Goal: Task Accomplishment & Management: Use online tool/utility

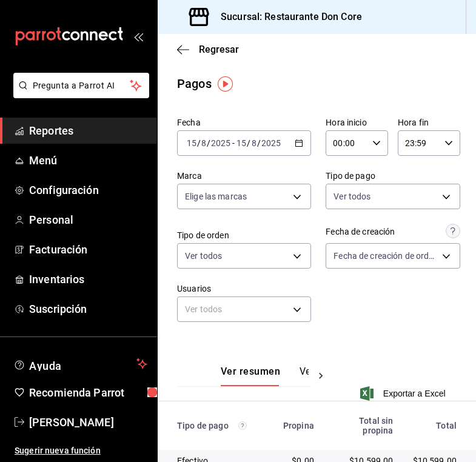
click at [299, 143] on icon "button" at bounding box center [298, 143] width 8 height 8
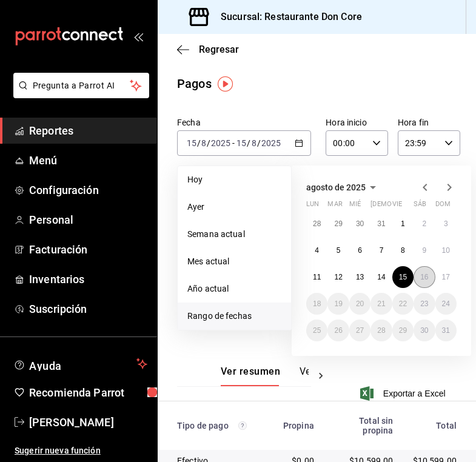
click at [425, 282] on button "16" at bounding box center [423, 277] width 21 height 22
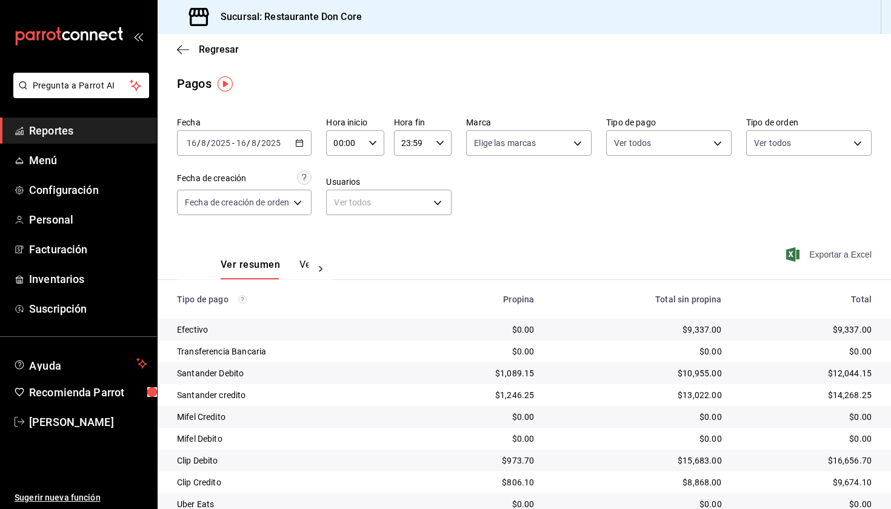
click at [825, 256] on span "Exportar a Excel" at bounding box center [829, 254] width 83 height 15
click at [108, 128] on span "Reportes" at bounding box center [88, 130] width 118 height 16
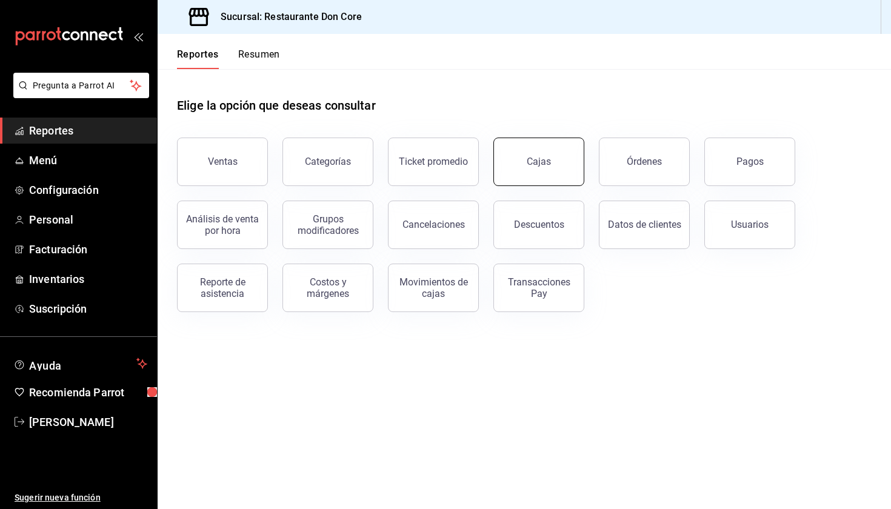
click at [544, 162] on div "Cajas" at bounding box center [539, 162] width 24 height 12
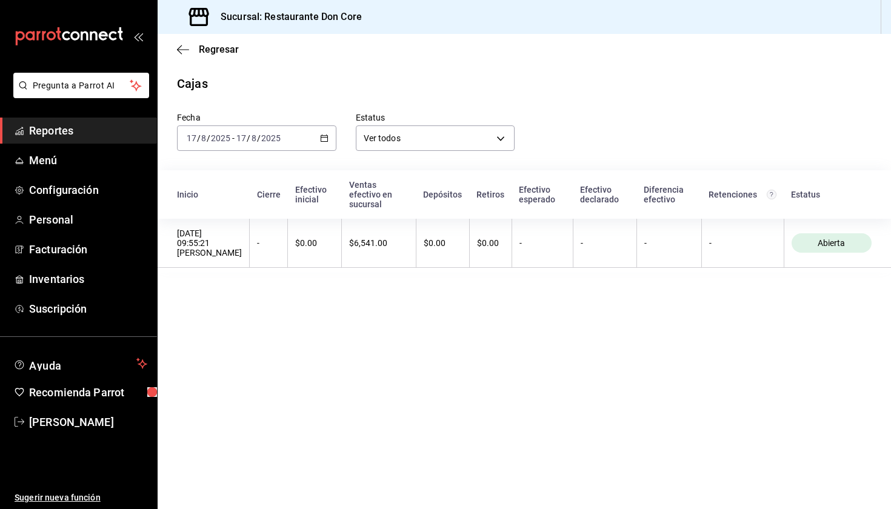
click at [324, 139] on icon "button" at bounding box center [324, 138] width 8 height 8
click at [247, 207] on span "Ayer" at bounding box center [234, 202] width 94 height 13
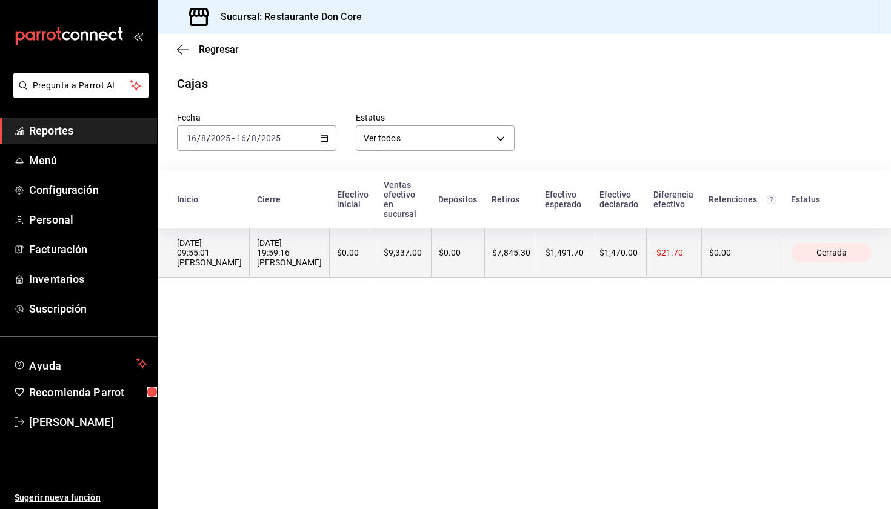
click at [217, 262] on div "[DATE] 09:55:01 [PERSON_NAME]" at bounding box center [209, 252] width 65 height 29
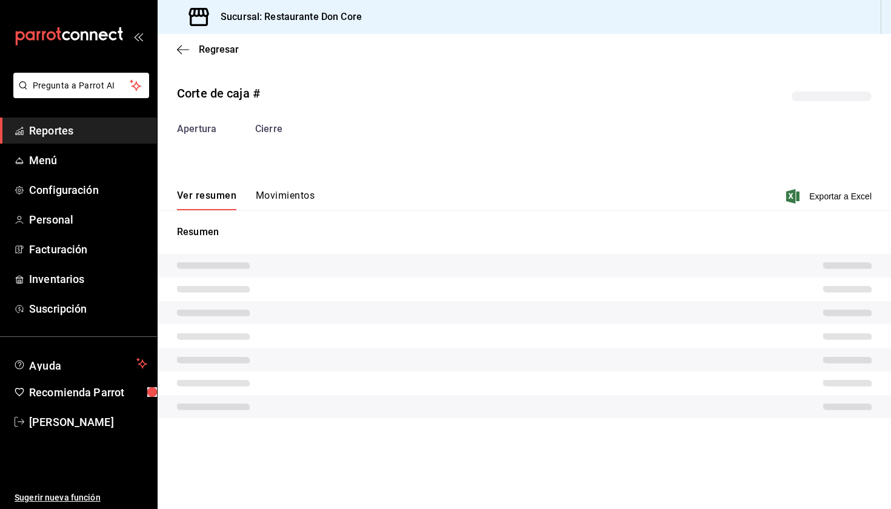
click at [217, 262] on tr at bounding box center [524, 266] width 733 height 24
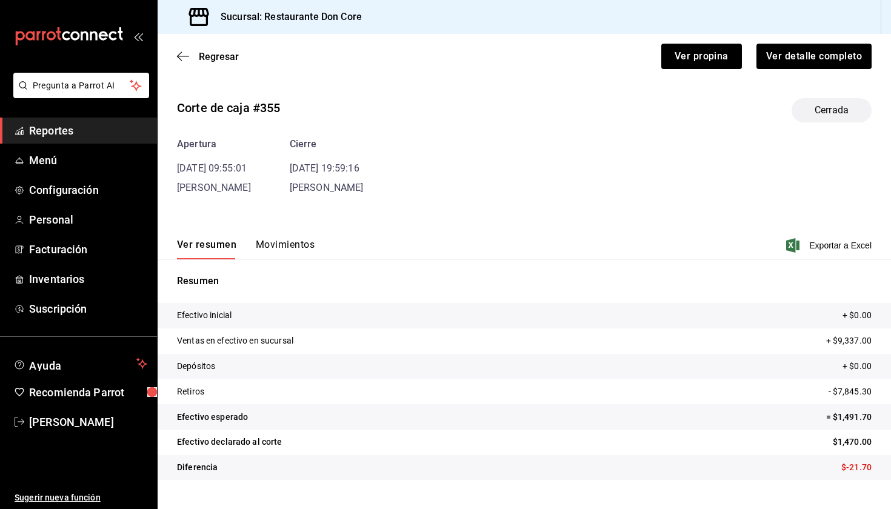
click at [78, 133] on span "Reportes" at bounding box center [88, 130] width 118 height 16
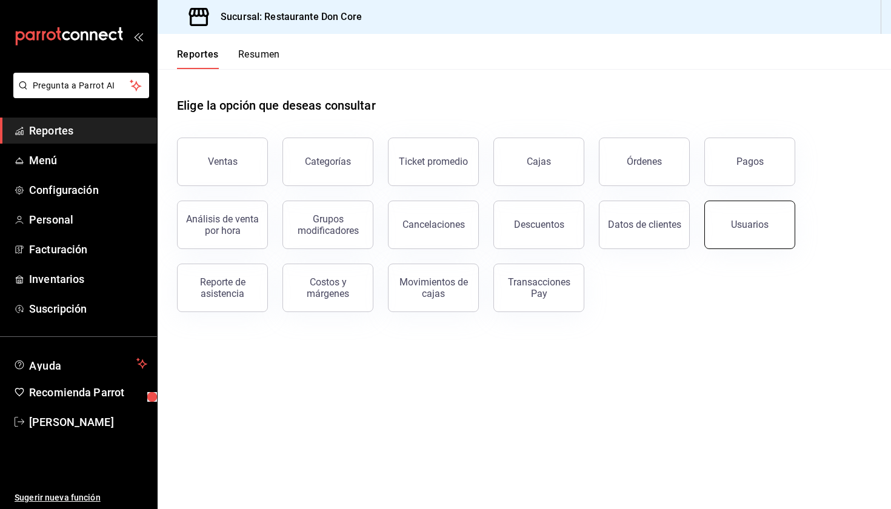
click at [734, 221] on div "Usuarios" at bounding box center [750, 225] width 38 height 12
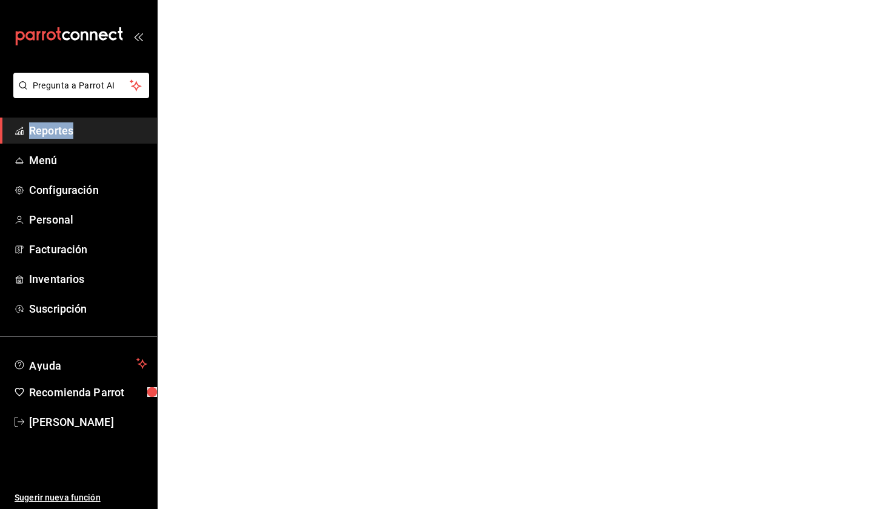
click at [734, 0] on html "Pregunta a Parrot AI Reportes Menú Configuración Personal Facturación Inventari…" at bounding box center [445, 0] width 891 height 0
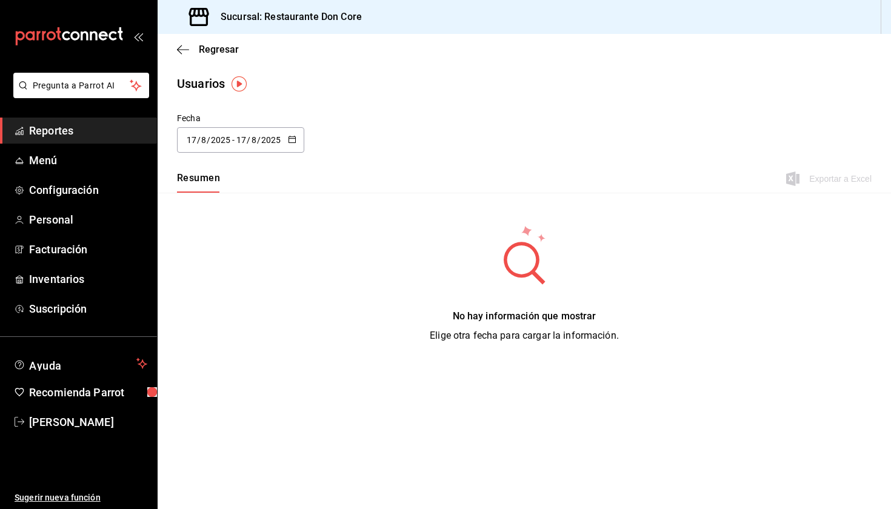
click at [287, 141] on div "[DATE] [DATE] - [DATE] [DATE]" at bounding box center [240, 139] width 127 height 25
click at [228, 202] on li "Ayer" at bounding box center [234, 205] width 115 height 27
type input "[DATE]"
type input "16"
type input "[DATE]"
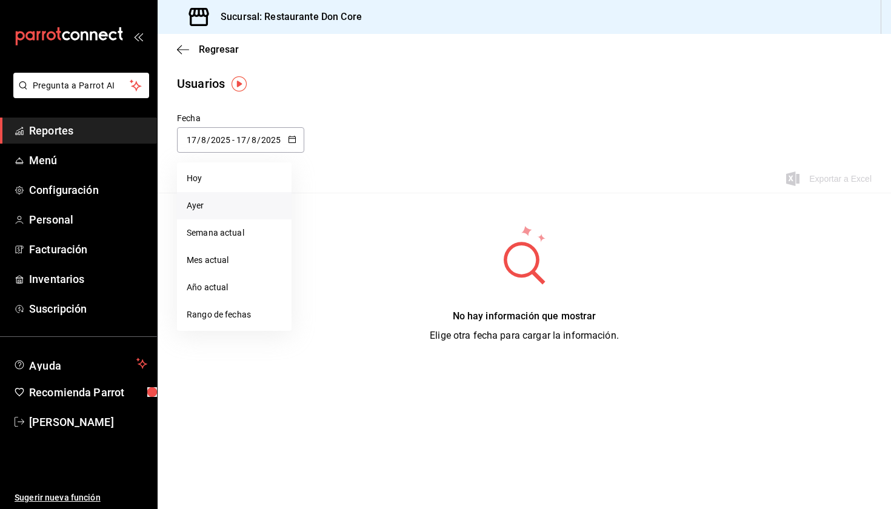
type input "16"
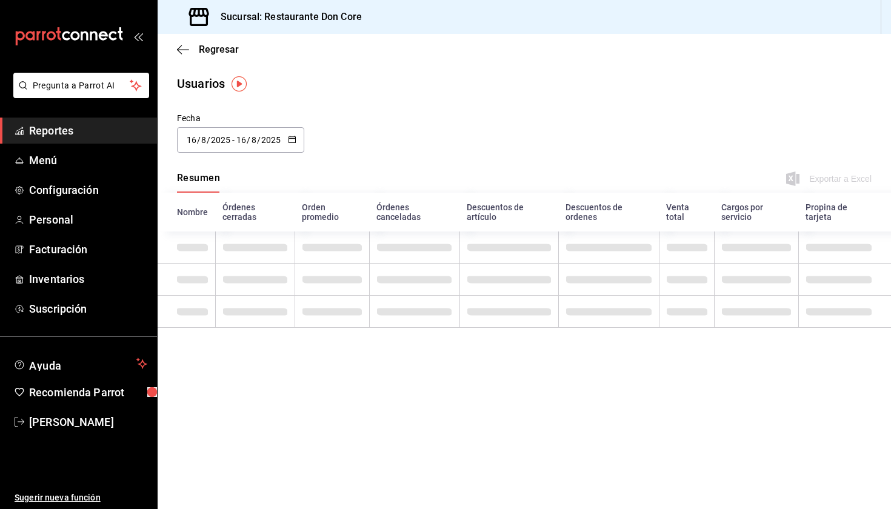
click at [228, 202] on th "Órdenes cerradas" at bounding box center [254, 212] width 79 height 39
click at [414, 147] on div "Fecha [DATE] [DATE] - [DATE] [DATE]" at bounding box center [524, 139] width 733 height 55
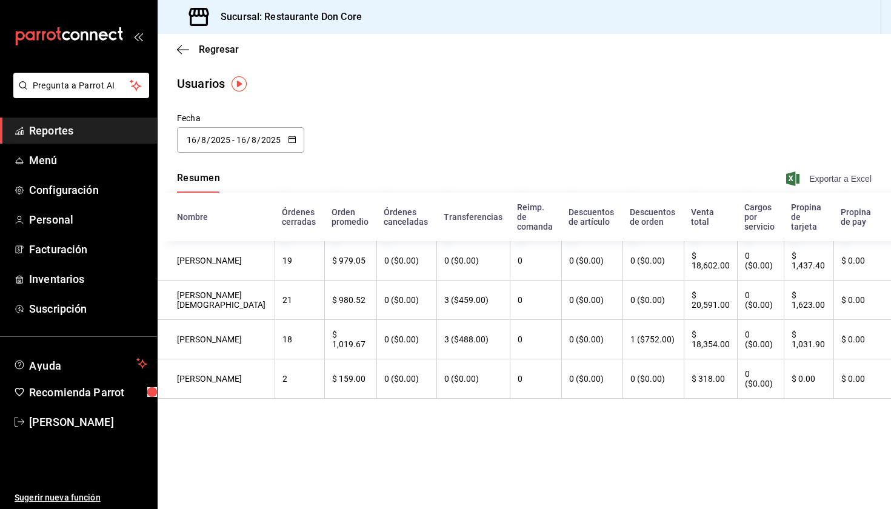
click at [821, 181] on span "Exportar a Excel" at bounding box center [829, 178] width 83 height 15
click at [117, 131] on span "Reportes" at bounding box center [88, 130] width 118 height 16
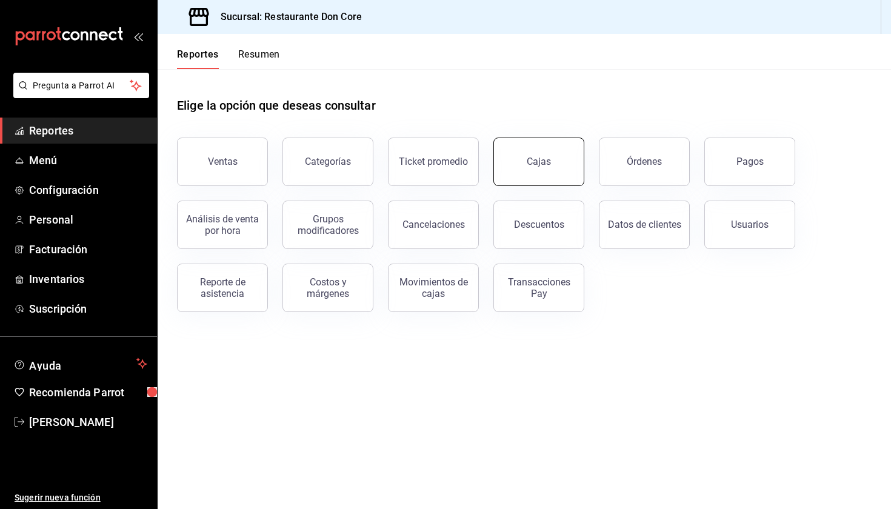
click at [552, 171] on button "Cajas" at bounding box center [538, 162] width 91 height 48
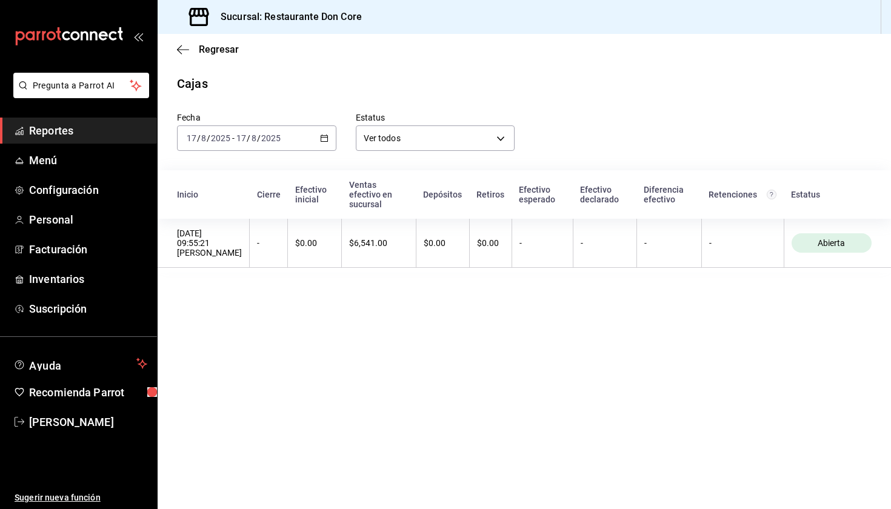
click at [327, 141] on \(Stroke\) "button" at bounding box center [324, 138] width 7 height 7
click at [253, 202] on span "Ayer" at bounding box center [234, 202] width 94 height 13
